Goal: Task Accomplishment & Management: Manage account settings

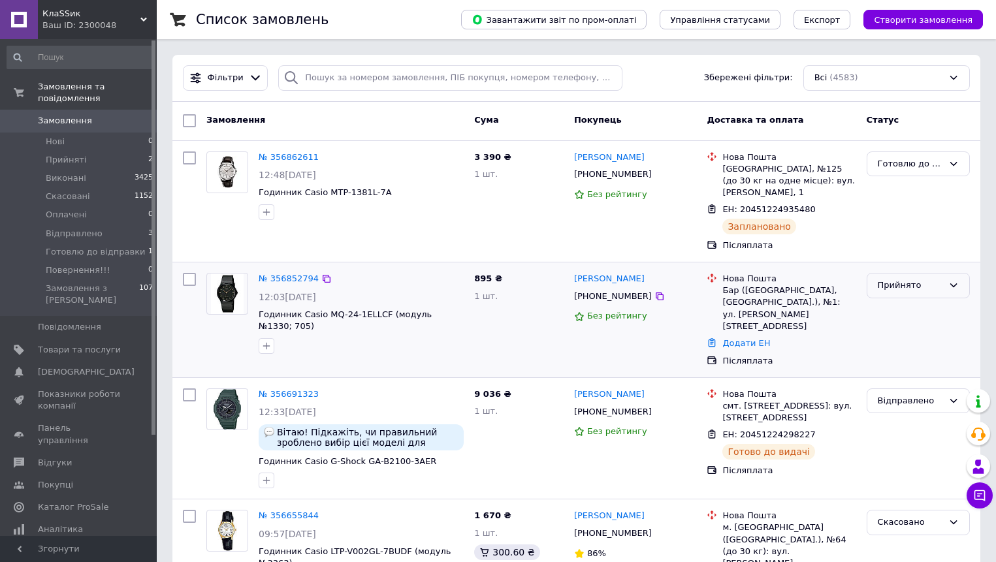
click at [898, 279] on div "Прийнято" at bounding box center [909, 286] width 65 height 14
click at [906, 325] on li "Скасовано" at bounding box center [918, 336] width 102 height 24
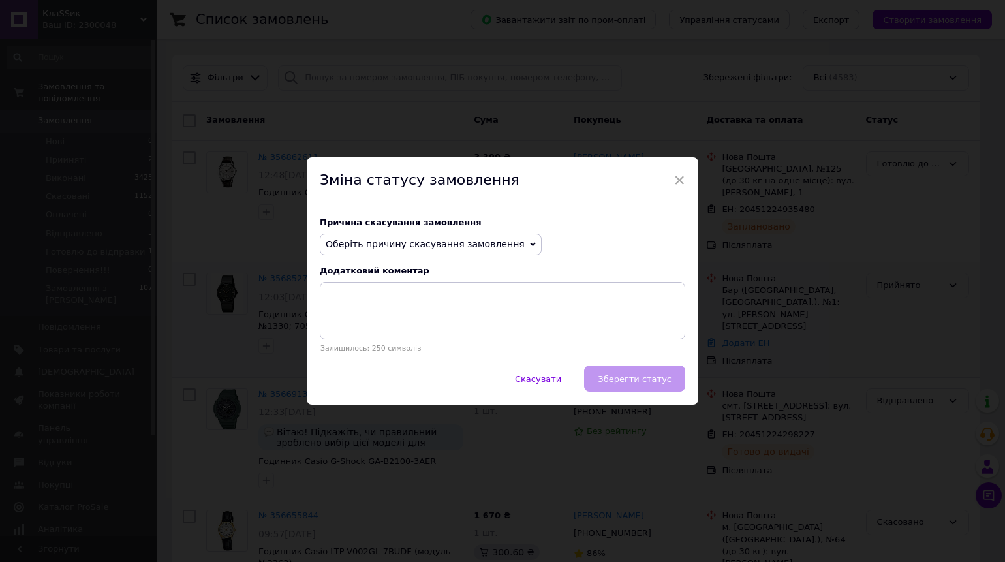
click at [464, 249] on span "Оберіть причину скасування замовлення" at bounding box center [425, 244] width 199 height 10
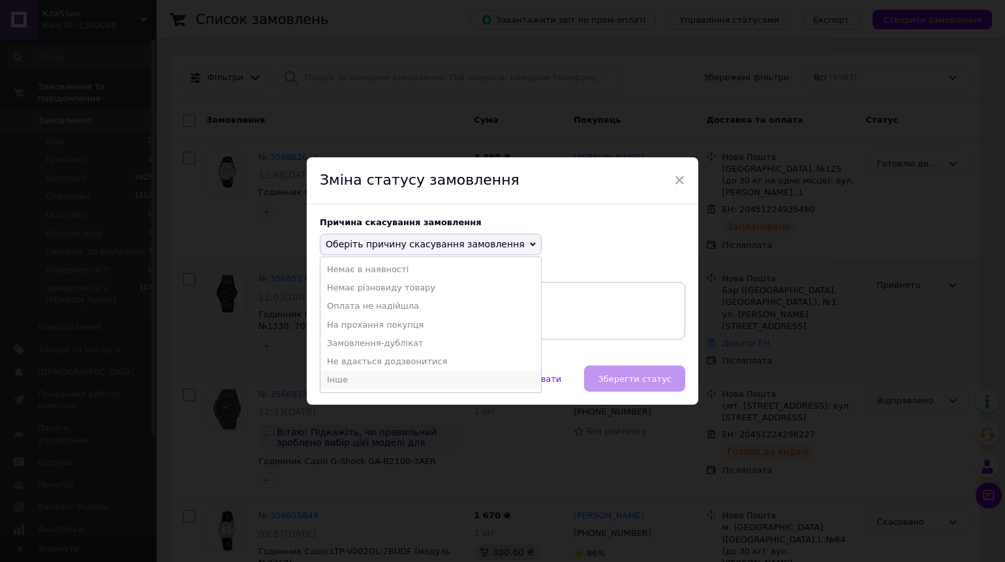
click at [342, 382] on li "Інше" at bounding box center [431, 380] width 221 height 18
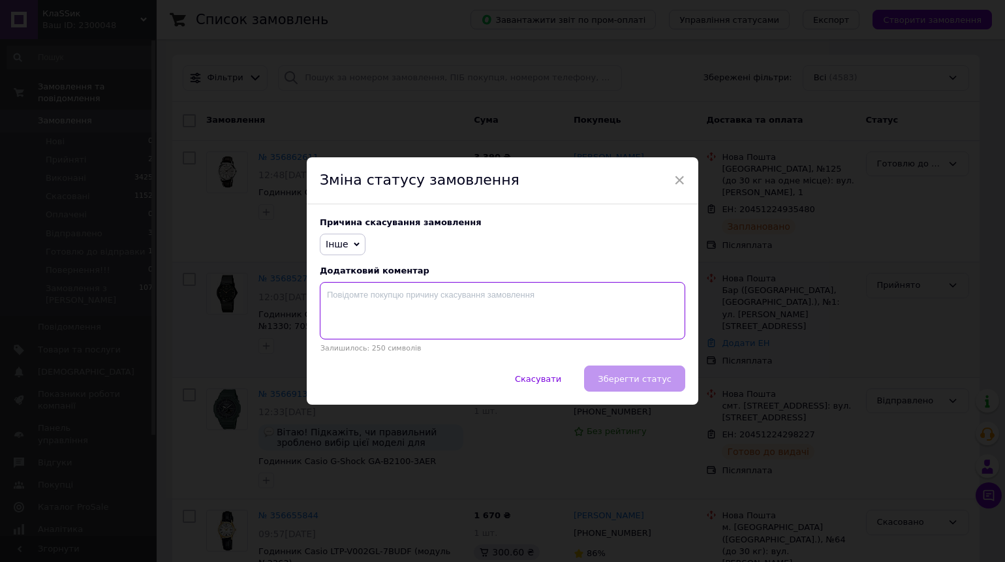
click at [343, 299] on textarea at bounding box center [503, 310] width 366 height 57
type textarea "Годинник не сподобався"
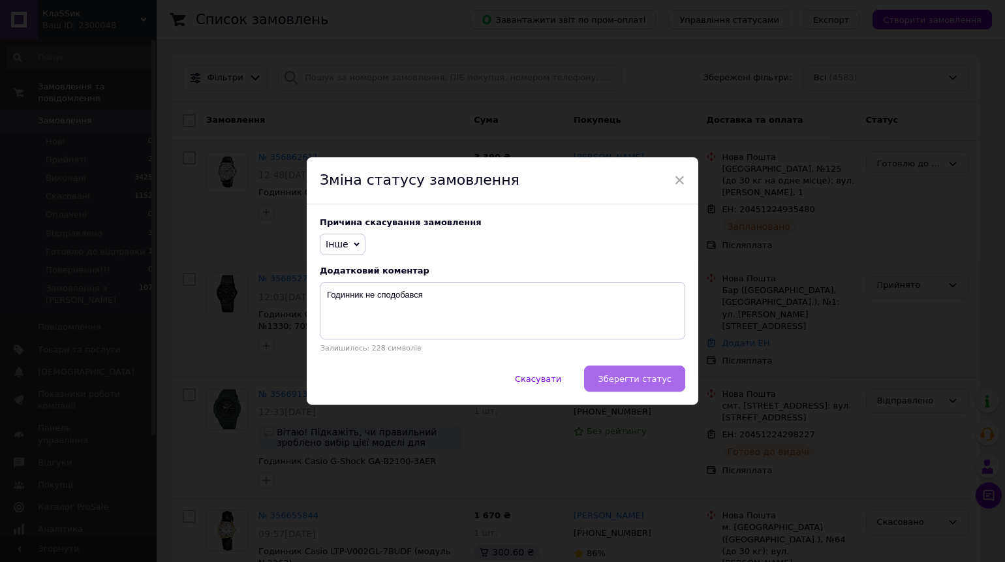
click at [622, 384] on span "Зберегти статус" at bounding box center [635, 379] width 74 height 10
